Goal: Find specific page/section: Find specific page/section

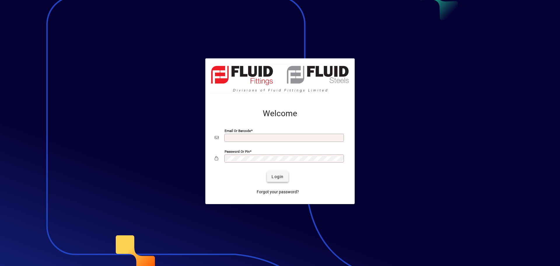
type input "**********"
click at [278, 178] on span "Login" at bounding box center [278, 177] width 12 height 6
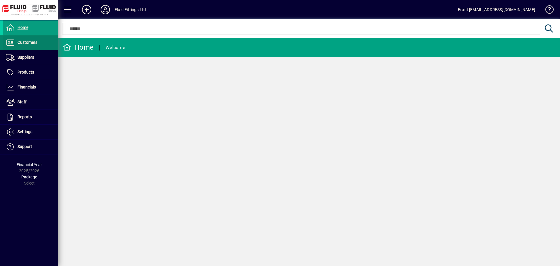
click at [36, 42] on span "Customers" at bounding box center [28, 42] width 20 height 5
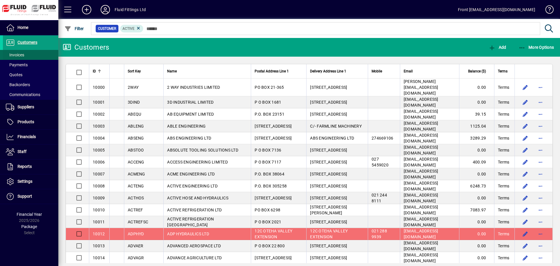
click at [22, 56] on span "Invoices" at bounding box center [15, 55] width 18 height 5
